Goal: Task Accomplishment & Management: Manage account settings

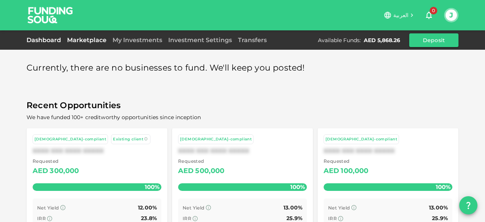
click at [31, 42] on link "Dashboard" at bounding box center [45, 39] width 37 height 7
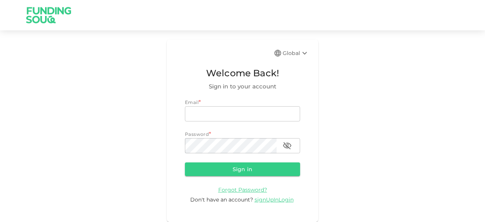
type input "junaid.mohioddin@gmail.com"
click at [215, 165] on button "Sign in" at bounding box center [242, 169] width 115 height 14
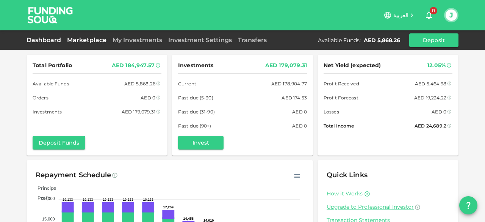
click at [92, 40] on link "Marketplace" at bounding box center [86, 39] width 45 height 7
